Goal: Find specific page/section: Find specific page/section

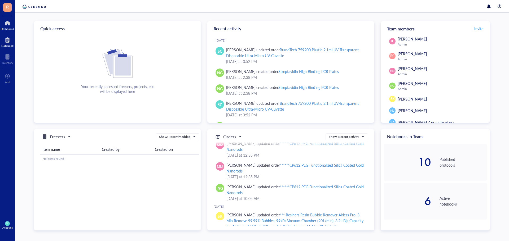
click at [1, 38] on div "Notebook" at bounding box center [7, 41] width 15 height 15
click at [12, 43] on div at bounding box center [7, 40] width 12 height 8
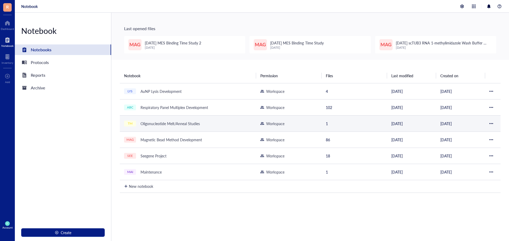
click at [171, 122] on div "Oligonucleotide Melt/Anneal Studies" at bounding box center [170, 123] width 64 height 7
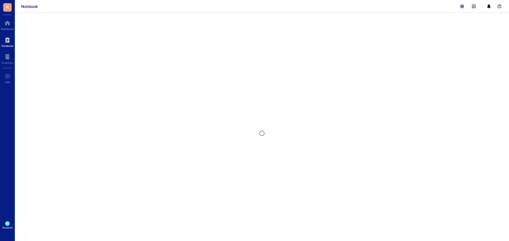
click at [171, 122] on div at bounding box center [262, 133] width 494 height 241
